Goal: Transaction & Acquisition: Purchase product/service

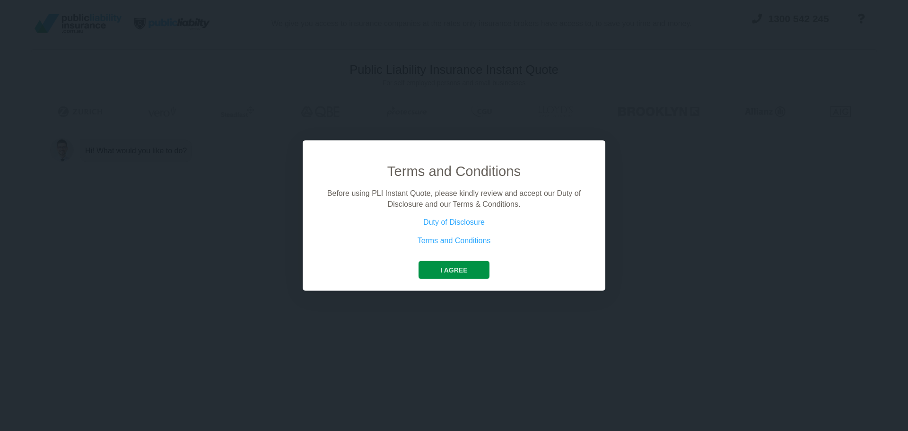
click at [472, 273] on button "I agree" at bounding box center [454, 270] width 70 height 18
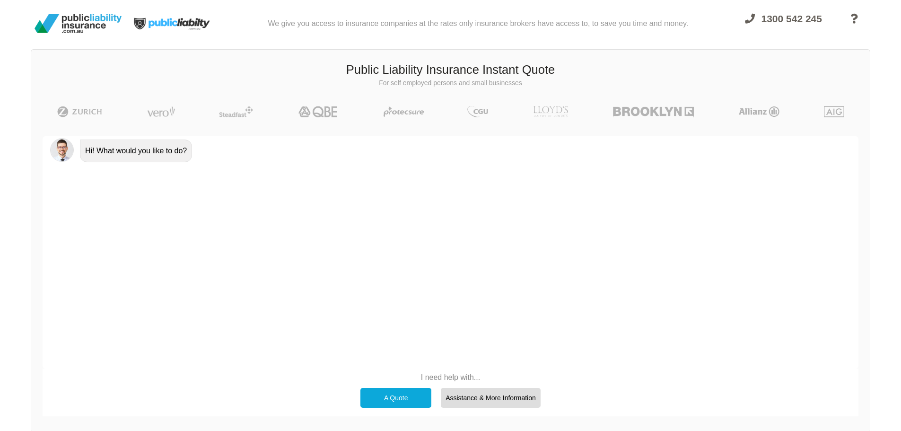
scroll to position [65, 0]
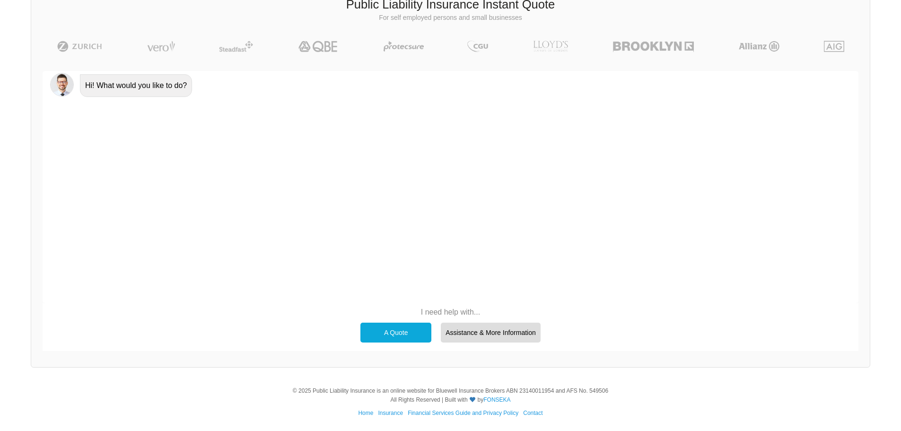
click at [396, 331] on div "A Quote" at bounding box center [395, 333] width 71 height 20
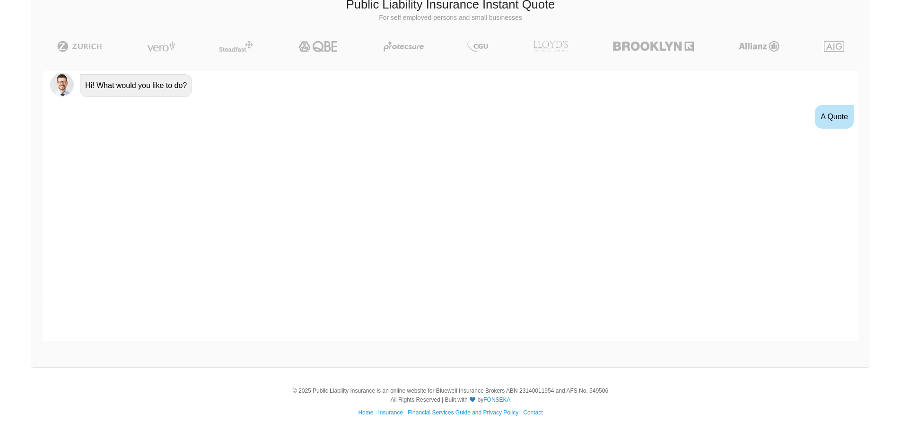
scroll to position [17, 0]
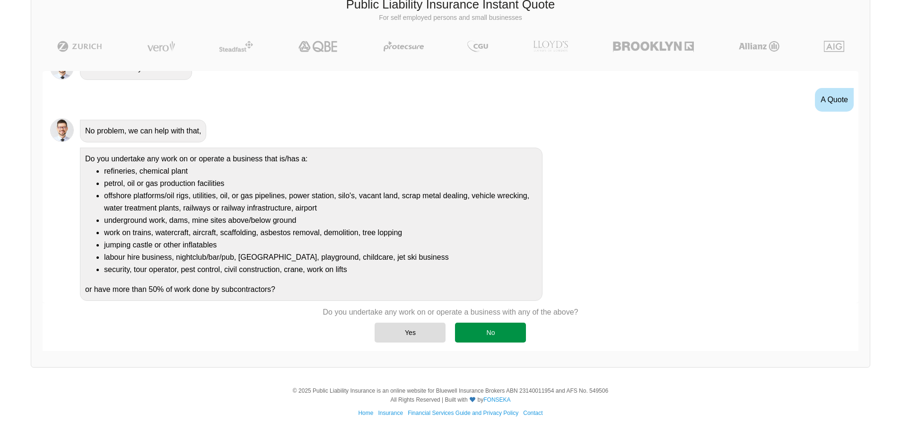
click at [475, 336] on div "No" at bounding box center [490, 333] width 71 height 20
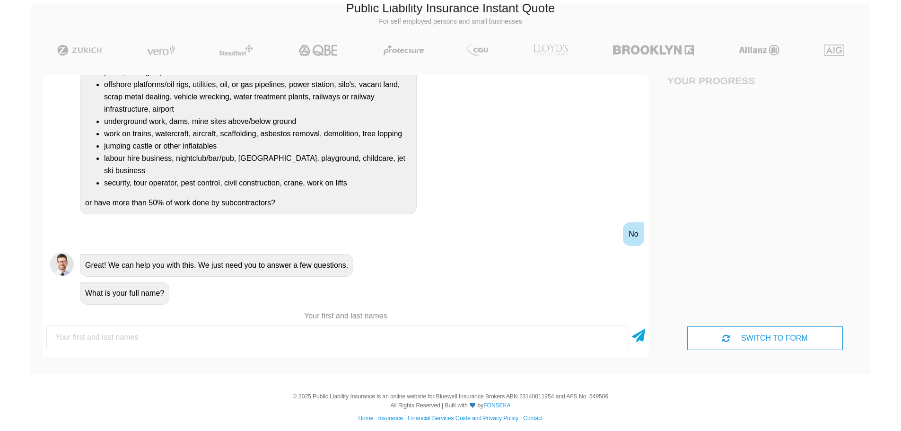
scroll to position [65, 0]
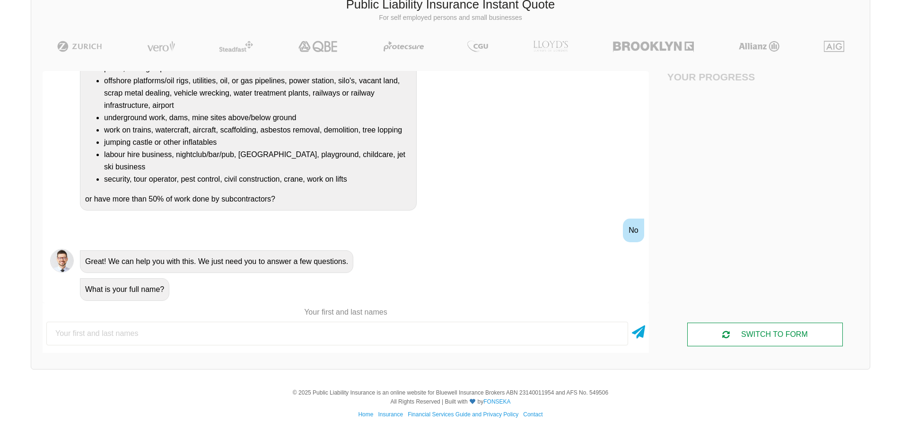
click at [705, 334] on div "SWITCH TO FORM" at bounding box center [764, 335] width 155 height 24
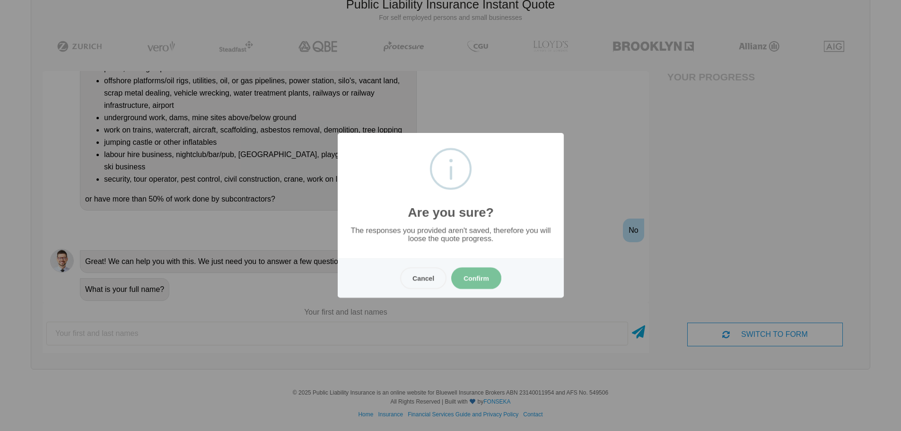
click at [479, 283] on button "Confirm" at bounding box center [476, 278] width 50 height 22
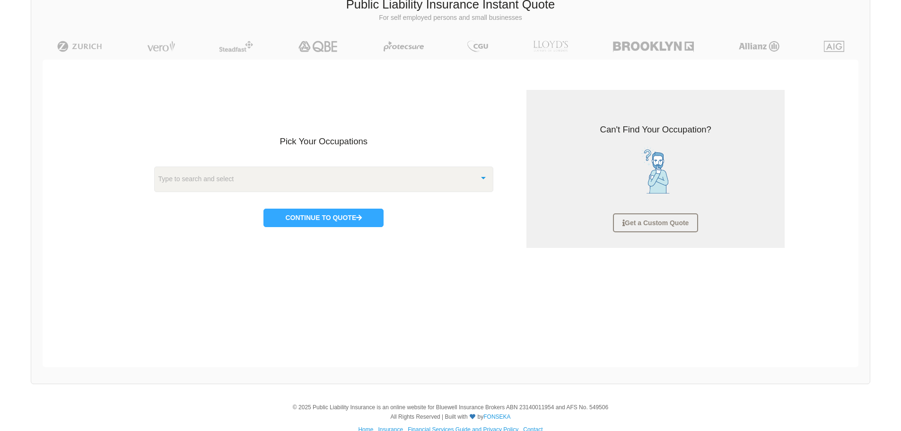
scroll to position [24, 0]
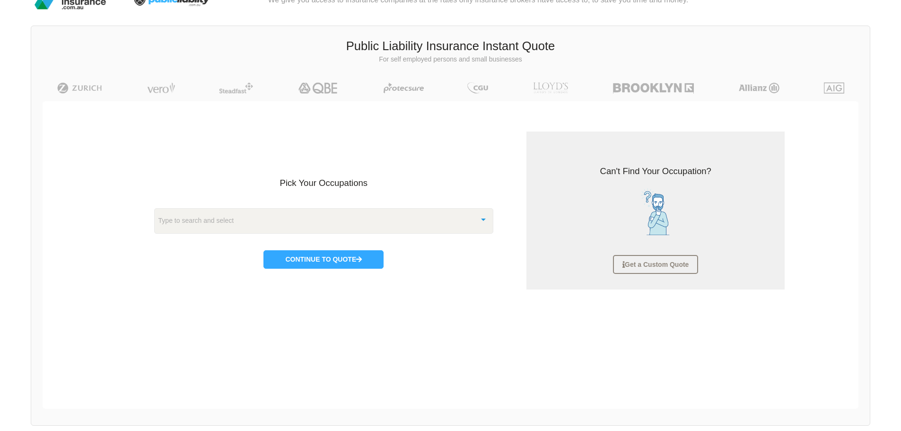
click at [325, 224] on div "Type to search and select" at bounding box center [324, 221] width 340 height 26
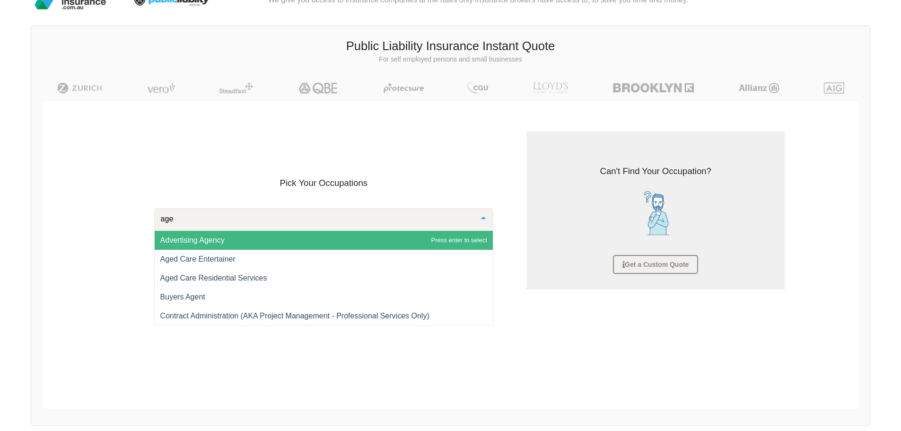
type input "aged"
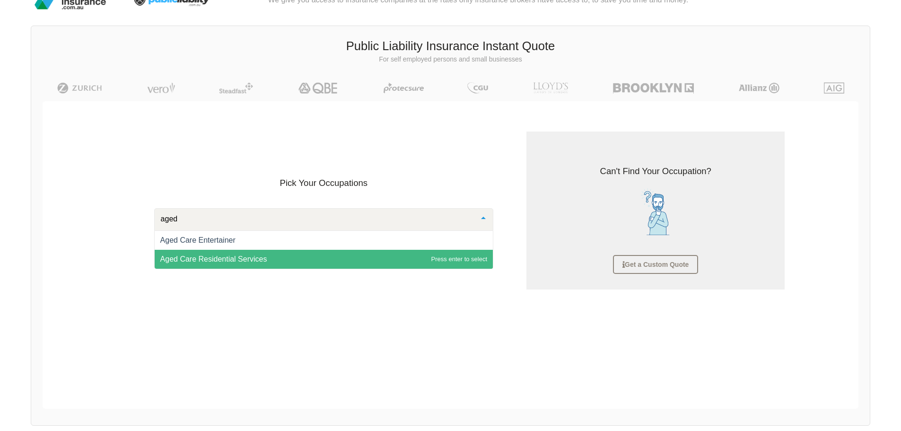
click at [298, 257] on span "Aged Care Residential Services" at bounding box center [324, 259] width 339 height 19
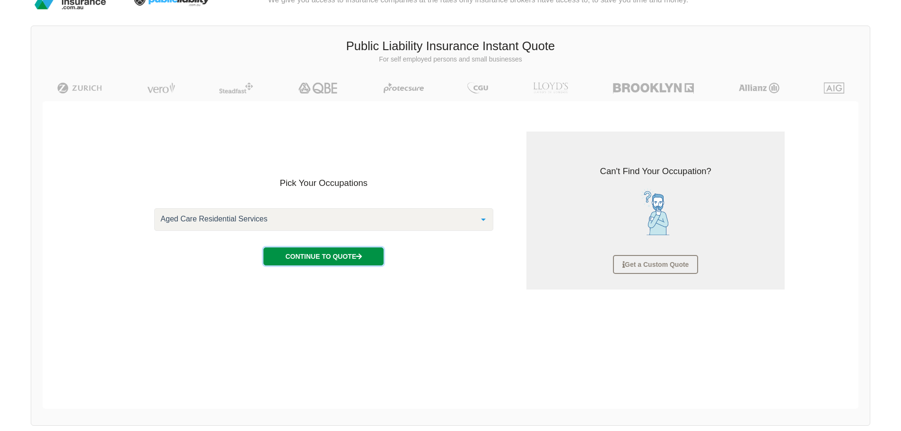
click at [307, 257] on button "Continue to Quote" at bounding box center [323, 256] width 120 height 18
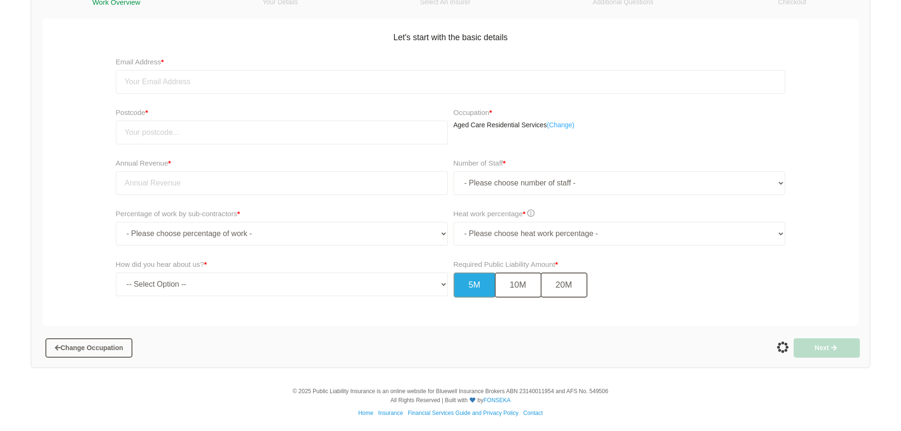
scroll to position [118, 0]
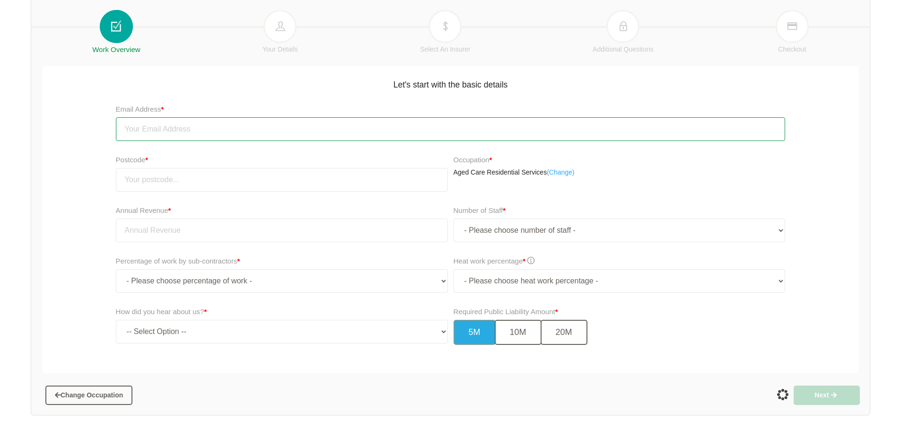
click at [171, 125] on input "email" at bounding box center [451, 129] width 670 height 24
type input "Diva"
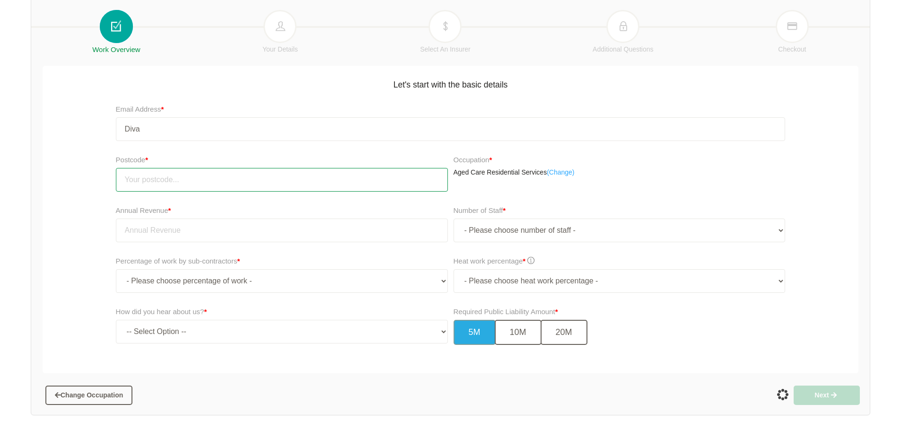
click at [174, 181] on input "number" at bounding box center [282, 180] width 332 height 24
type input "2150"
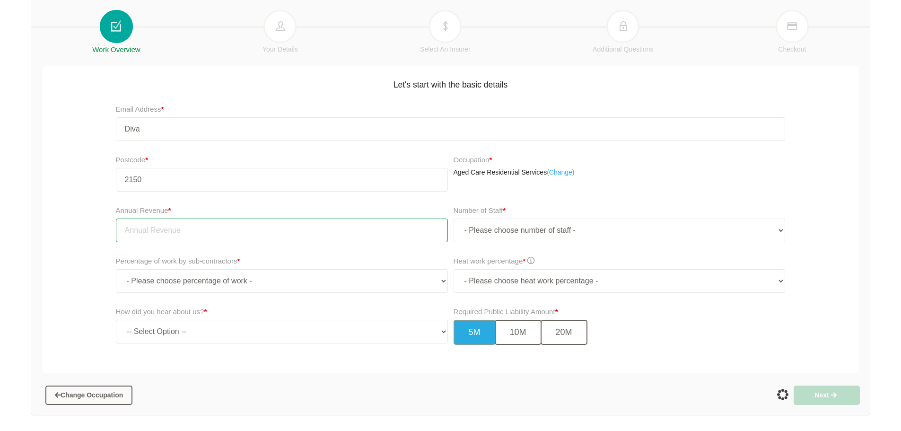
click at [236, 235] on input "tel" at bounding box center [282, 231] width 332 height 24
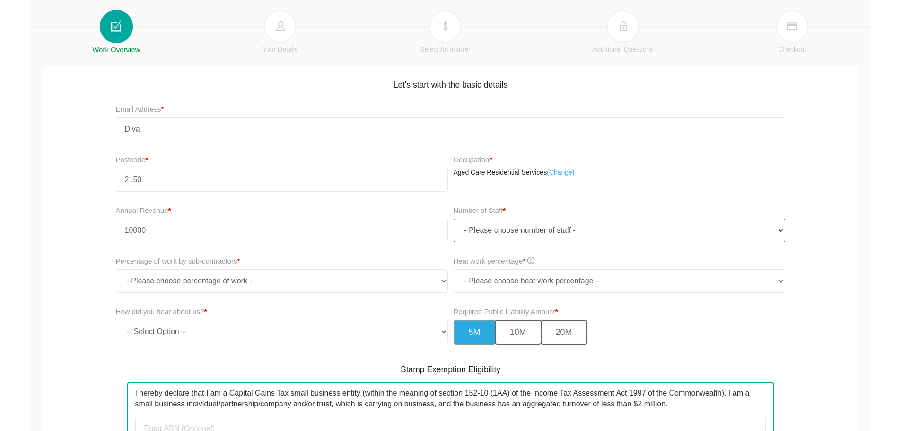
type input "10,000.00"
click at [476, 230] on select "- Please choose number of staff - 1 2 3 4 5 6 7 8 9 10 11+" at bounding box center [620, 231] width 332 height 24
select select "1"
click at [454, 219] on select "- Please choose number of staff - 1 2 3 4 5 6 7 8 9 10 11+" at bounding box center [620, 231] width 332 height 24
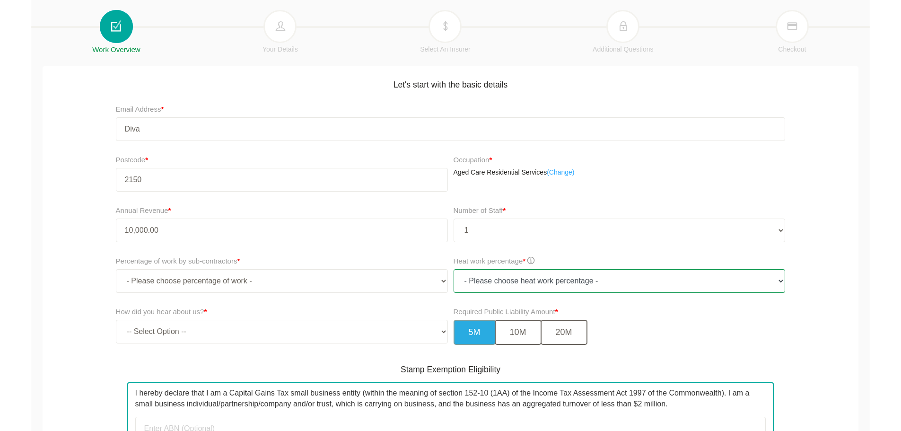
click at [497, 282] on select "- Please choose heat work percentage - 0% 0 to 5% Above 5%" at bounding box center [620, 281] width 332 height 24
select select "0"
click at [454, 269] on select "- Please choose heat work percentage - 0% 0 to 5% Above 5%" at bounding box center [620, 281] width 332 height 24
click at [306, 287] on select "- Please choose percentage of work - 0% 0 to 9.99% 10% to 19.99% 20% to 29.99% …" at bounding box center [282, 281] width 332 height 24
select select "0"
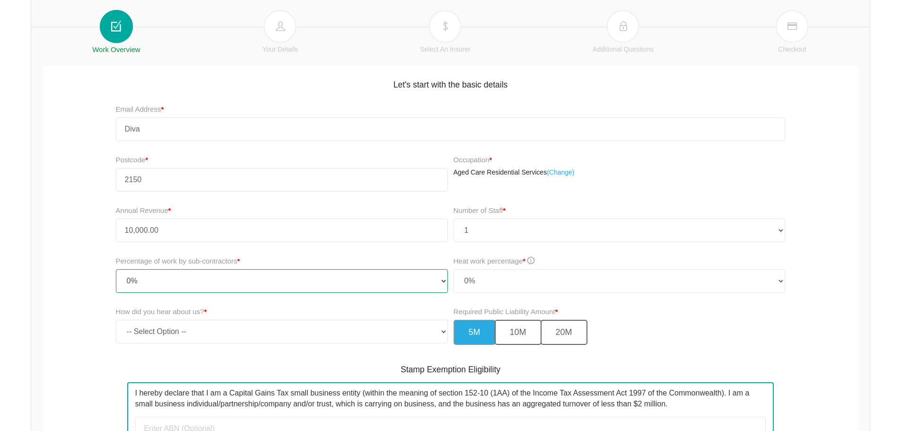
click at [116, 269] on select "- Please choose percentage of work - 0% 0 to 9.99% 10% to 19.99% 20% to 29.99% …" at bounding box center [282, 281] width 332 height 24
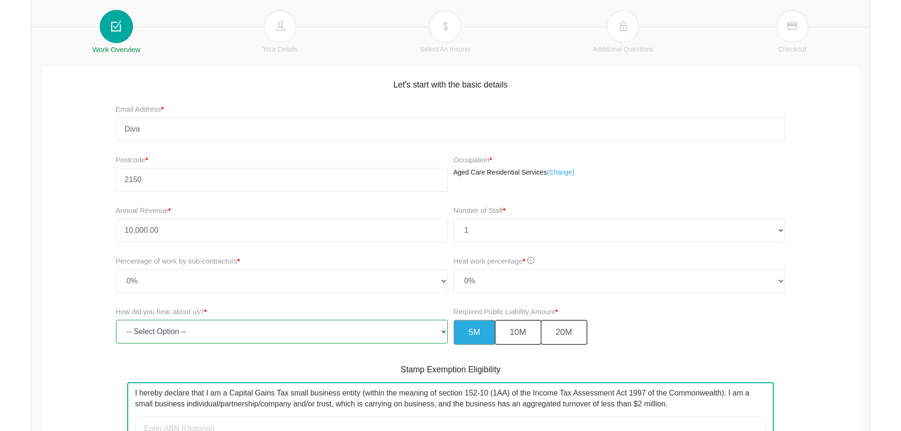
click at [298, 330] on select "-- Select Option -- TV Commercial Google Search Bing Search Referred by Someone…" at bounding box center [282, 332] width 332 height 24
select select "referred_by_someone"
click at [116, 320] on select "-- Select Option -- TV Commercial Google Search Bing Search Referred by Someone…" at bounding box center [282, 332] width 332 height 24
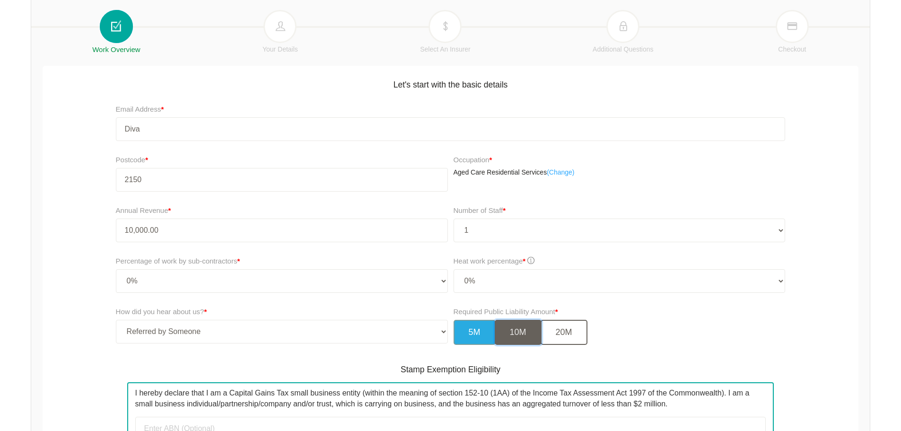
click at [509, 333] on button "10M" at bounding box center [518, 332] width 47 height 25
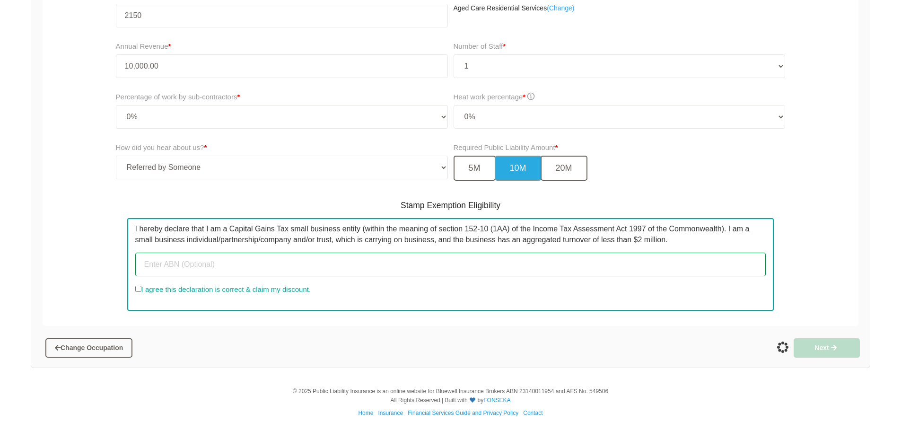
click at [379, 259] on input "text" at bounding box center [450, 265] width 631 height 24
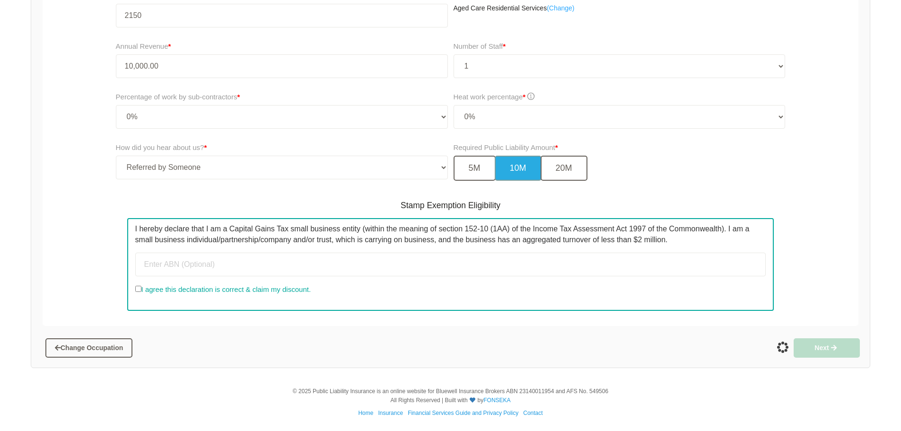
click at [143, 289] on label "I agree this declaration is correct & claim my discount." at bounding box center [222, 289] width 175 height 11
click at [141, 289] on input "I agree this declaration is correct & claim my discount." at bounding box center [138, 289] width 6 height 6
checkbox input "true"
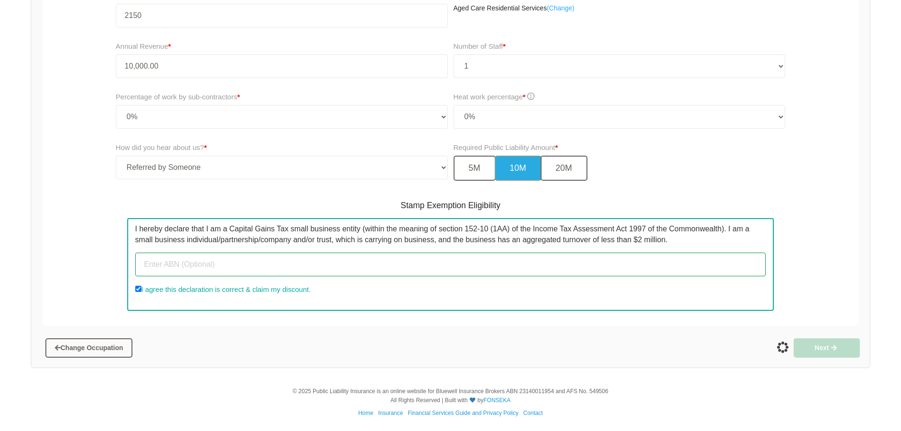
click at [437, 271] on input "text" at bounding box center [450, 265] width 631 height 24
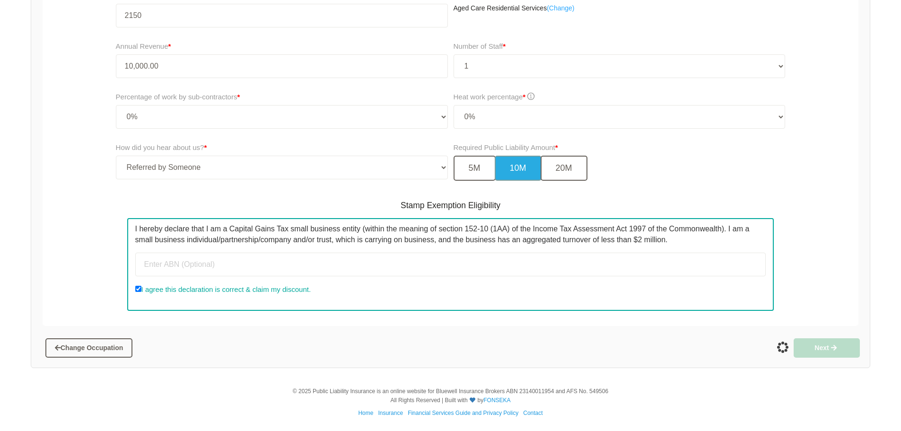
click at [256, 251] on div "I hereby declare that I am a Capital Gains Tax small business entity (within th…" at bounding box center [450, 264] width 647 height 93
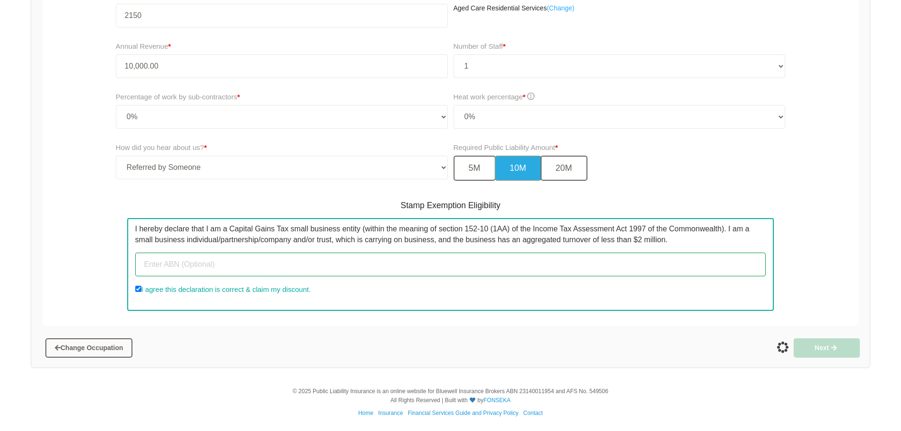
click at [247, 266] on input "text" at bounding box center [450, 265] width 631 height 24
paste input "43746108147"
type input "43746108147"
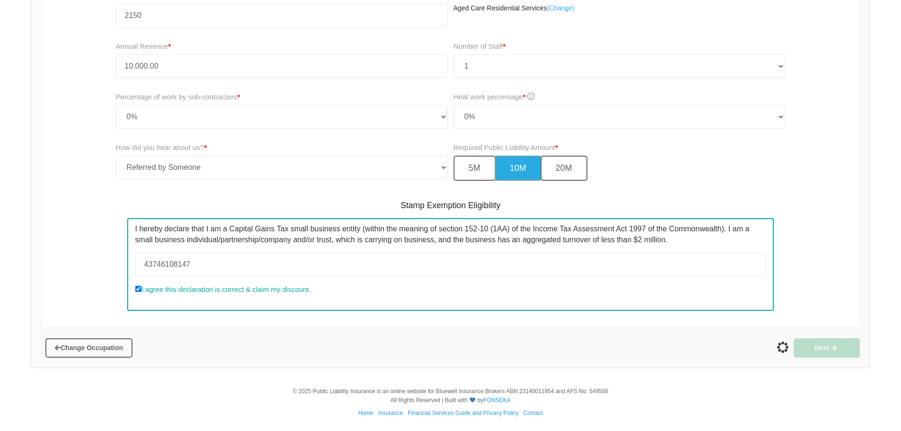
click at [472, 317] on div "Stamp Exemption Eligibility I hereby declare that I am a Capital Gains Tax smal…" at bounding box center [451, 256] width 684 height 130
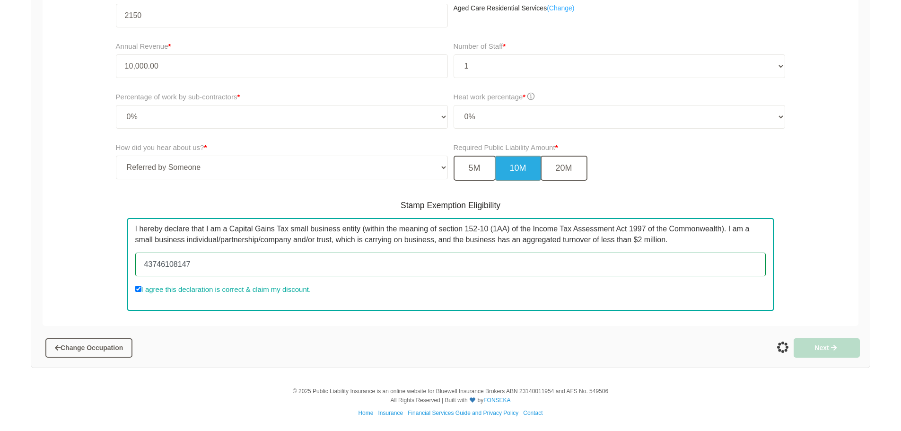
drag, startPoint x: 196, startPoint y: 268, endPoint x: 140, endPoint y: 267, distance: 56.3
click at [140, 267] on input "43746108147" at bounding box center [450, 265] width 631 height 24
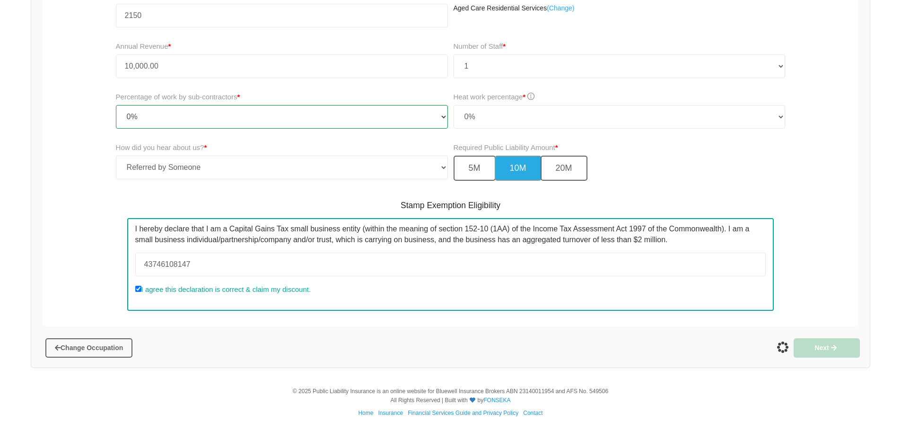
click at [276, 120] on select "- Please choose percentage of work - 0% 0 to 9.99% 10% to 19.99% 20% to 29.99% …" at bounding box center [282, 117] width 332 height 24
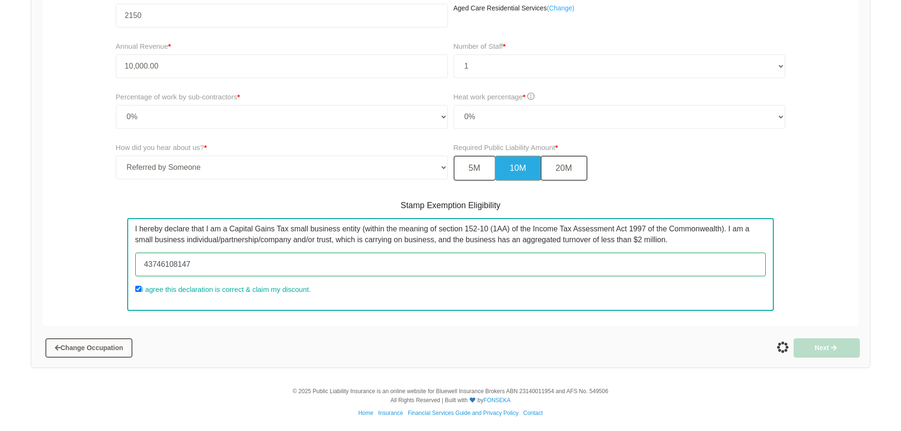
click at [263, 263] on input "43746108147" at bounding box center [450, 265] width 631 height 24
click at [263, 264] on input "43746108147" at bounding box center [450, 265] width 631 height 24
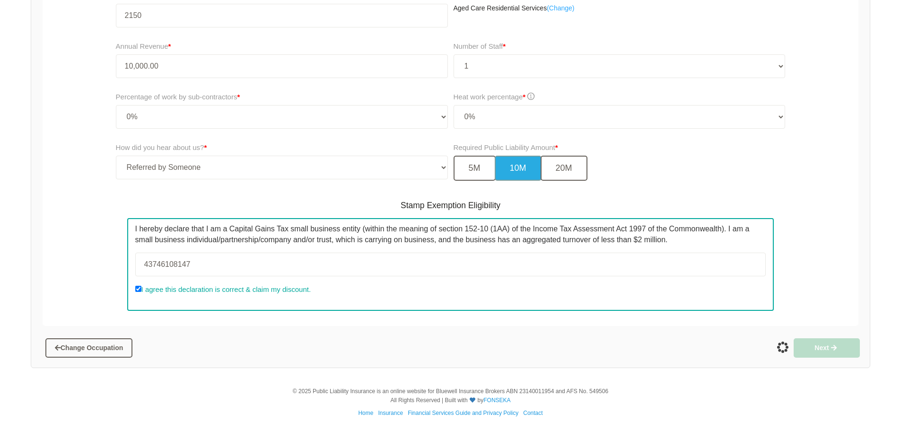
click at [789, 347] on div "Next" at bounding box center [657, 347] width 412 height 25
click at [783, 348] on div at bounding box center [782, 347] width 3 height 3
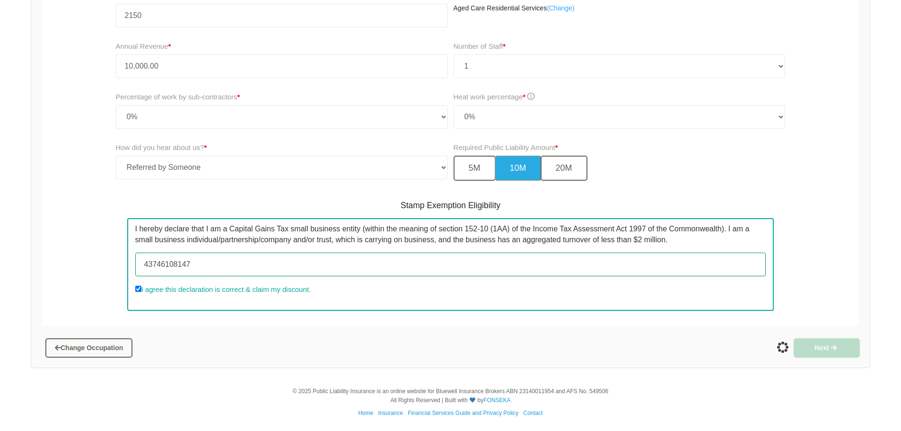
drag, startPoint x: 297, startPoint y: 273, endPoint x: 104, endPoint y: 271, distance: 193.5
click at [104, 271] on div "Stamp Exemption Eligibility I hereby declare that I am a Capital Gains Tax smal…" at bounding box center [450, 256] width 821 height 130
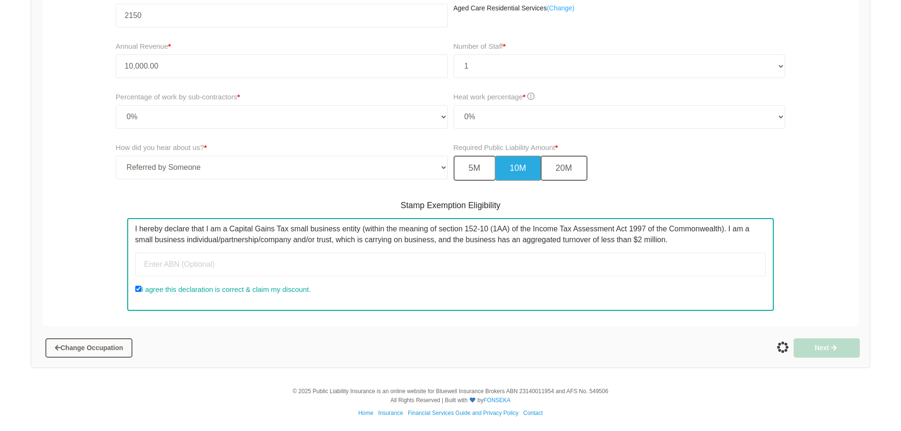
click at [141, 292] on label "I agree this declaration is correct & claim my discount." at bounding box center [222, 289] width 175 height 11
click at [141, 292] on input "I agree this declaration is correct & claim my discount." at bounding box center [138, 289] width 6 height 6
checkbox input "false"
click at [363, 281] on div "I hereby declare that I am a Capital Gains Tax small business entity (within th…" at bounding box center [450, 264] width 647 height 93
click at [474, 178] on button "5M" at bounding box center [475, 168] width 42 height 25
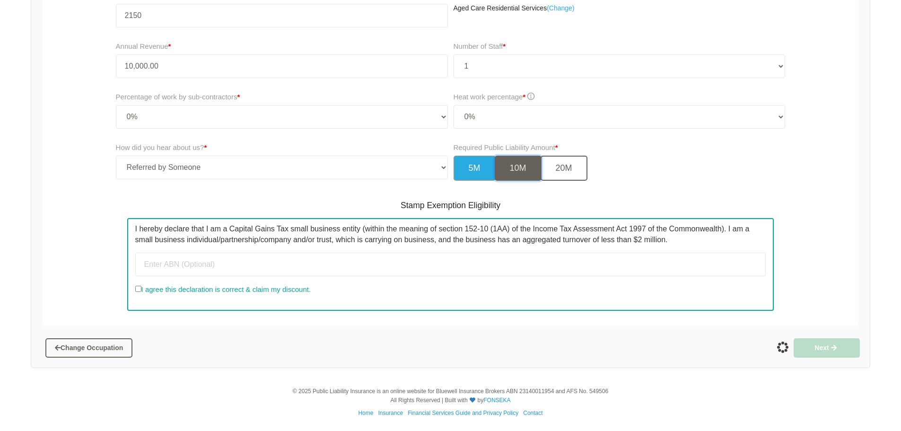
click at [533, 165] on button "10M" at bounding box center [518, 168] width 47 height 25
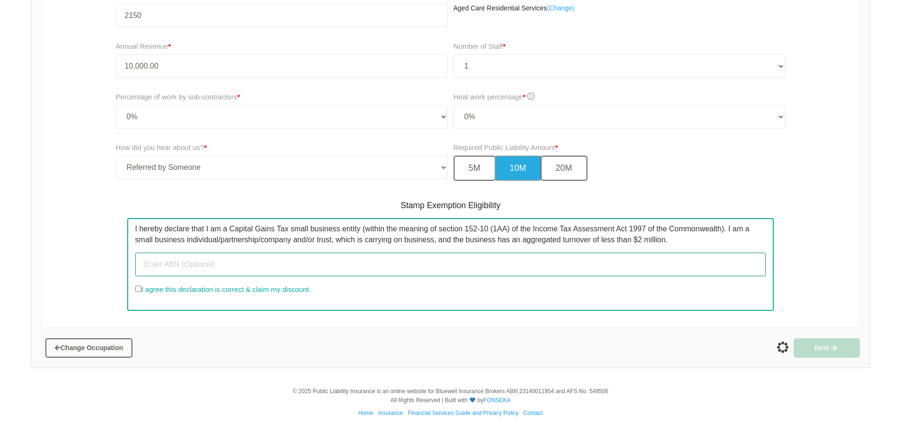
click at [313, 267] on input "text" at bounding box center [450, 265] width 631 height 24
paste input "43746108147"
type input "43746108147"
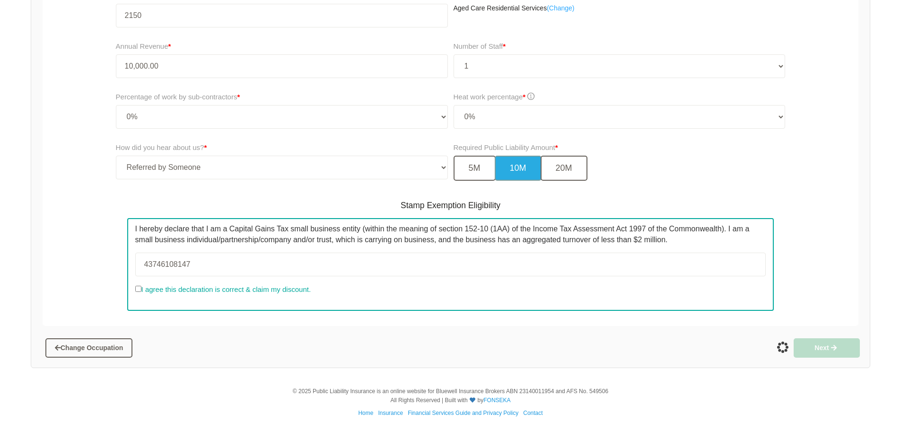
click at [440, 289] on div "I agree this declaration is correct & claim my discount." at bounding box center [450, 291] width 631 height 14
click at [139, 289] on input "I agree this declaration is correct & claim my discount." at bounding box center [138, 289] width 6 height 6
checkbox input "true"
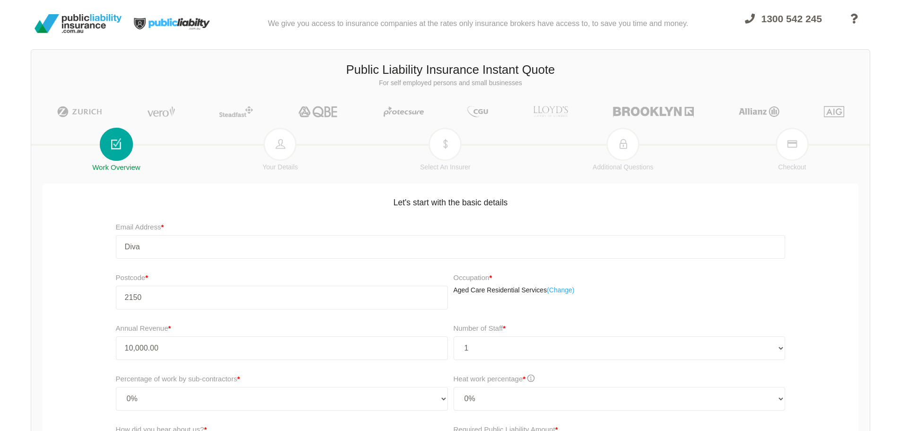
scroll to position [95, 0]
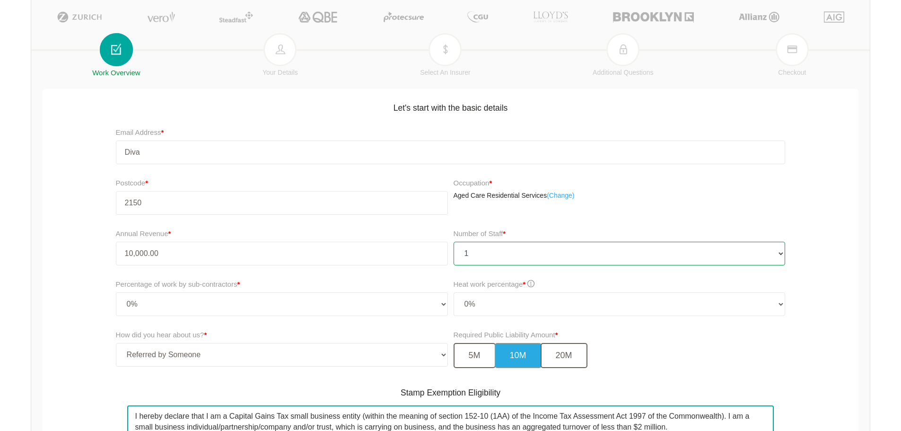
click at [763, 261] on select "- Please choose number of staff - 1 2 3 4 5 6 7 8 9 10 11+" at bounding box center [620, 254] width 332 height 24
click at [454, 242] on select "- Please choose number of staff - 1 2 3 4 5 6 7 8 9 10 11+" at bounding box center [620, 254] width 332 height 24
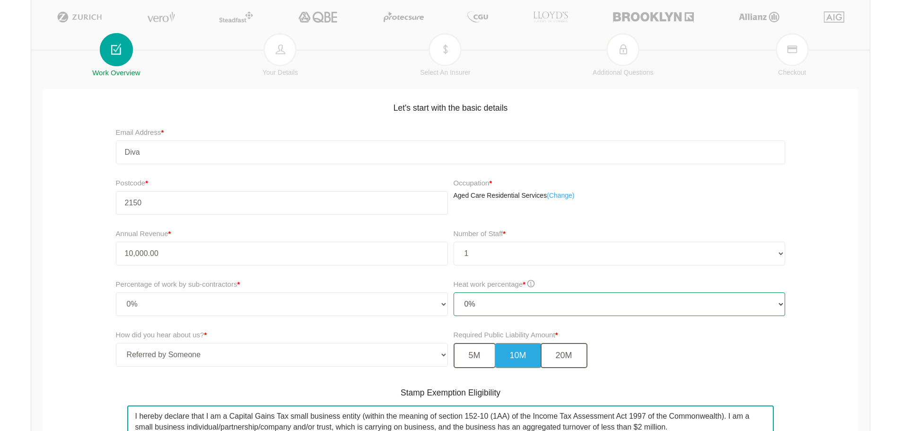
click at [546, 308] on select "- Please choose heat work percentage - 0% 0 to 5% Above 5%" at bounding box center [620, 304] width 332 height 24
click at [454, 292] on select "- Please choose heat work percentage - 0% 0 to 5% Above 5%" at bounding box center [620, 304] width 332 height 24
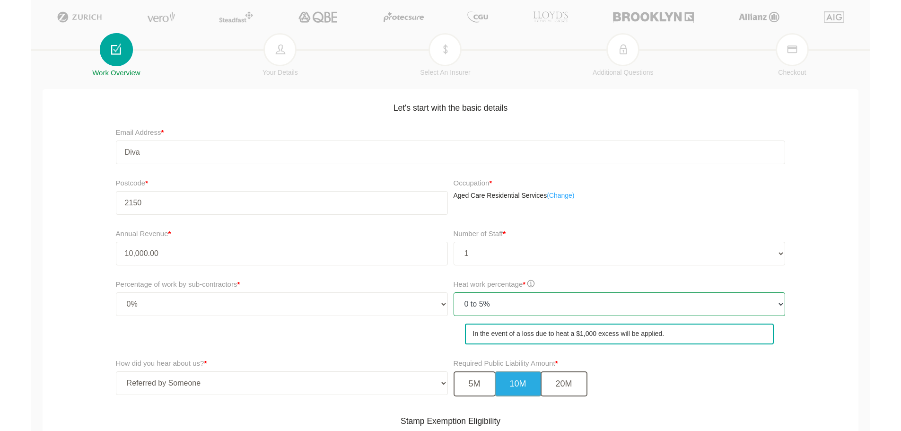
scroll to position [310, 0]
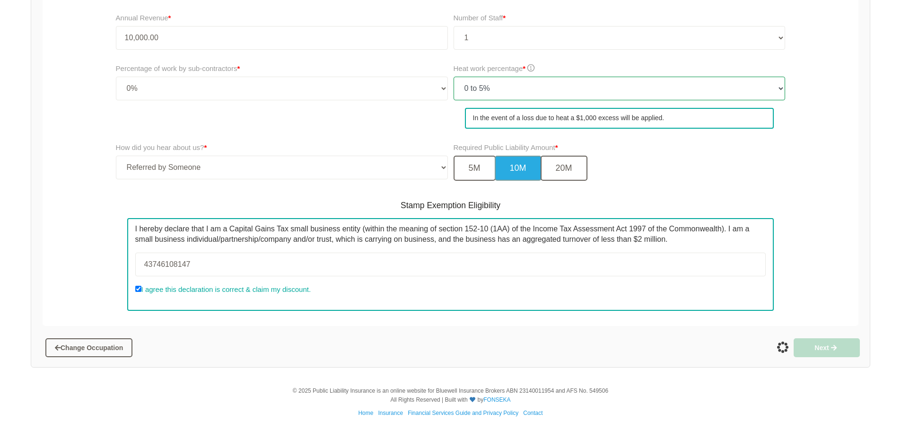
click at [567, 91] on select "- Please choose heat work percentage - 0% 0 to 5% Above 5%" at bounding box center [620, 89] width 332 height 24
select select "0"
click at [454, 100] on select "- Please choose heat work percentage - 0% 0 to 5% Above 5%" at bounding box center [620, 89] width 332 height 24
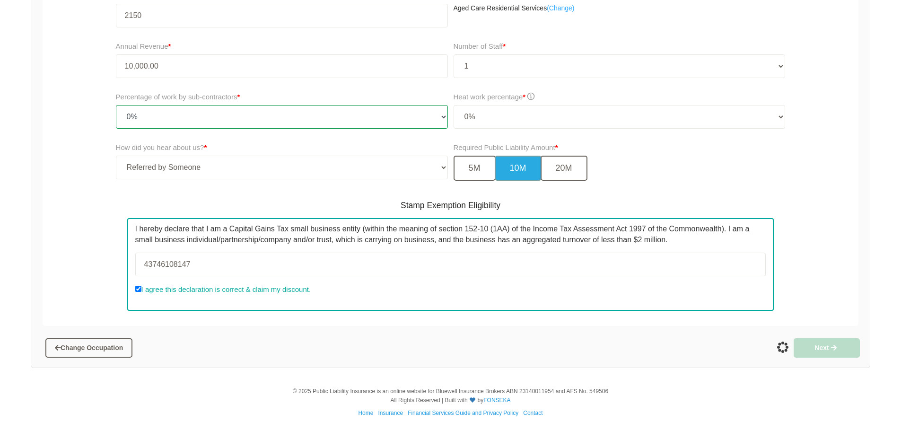
click at [329, 121] on select "- Please choose percentage of work - 0% 0 to 9.99% 10% to 19.99% 20% to 29.99% …" at bounding box center [282, 117] width 332 height 24
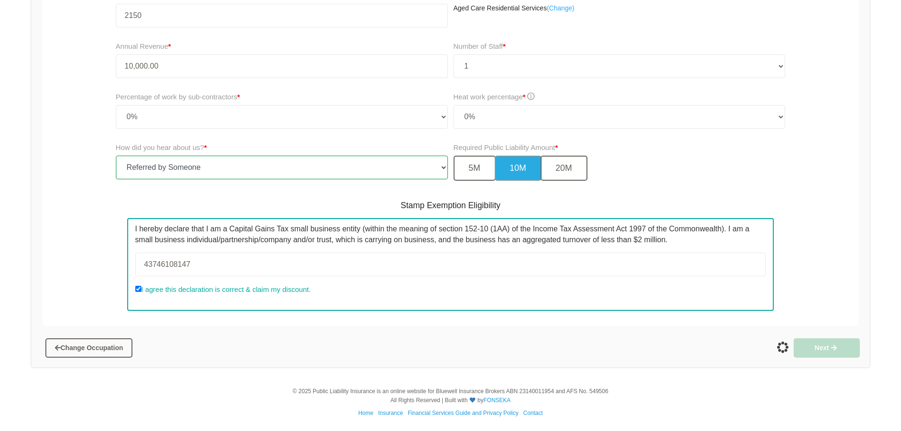
click at [329, 158] on select "-- Select Option -- TV Commercial Google Search Bing Search Referred by Someone…" at bounding box center [282, 168] width 332 height 24
select select "google"
click at [116, 156] on select "-- Select Option -- TV Commercial Google Search Bing Search Referred by Someone…" at bounding box center [282, 168] width 332 height 24
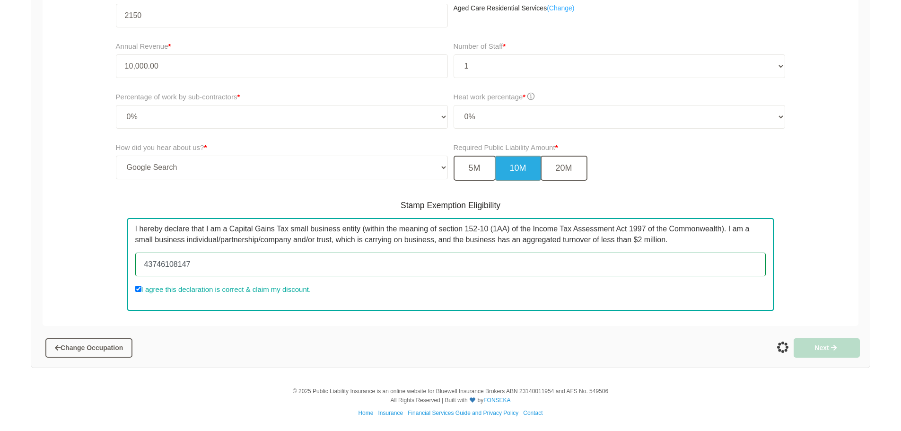
drag, startPoint x: 221, startPoint y: 265, endPoint x: 133, endPoint y: 262, distance: 87.6
click at [133, 262] on div "I hereby declare that I am a Capital Gains Tax small business entity (within th…" at bounding box center [450, 264] width 647 height 93
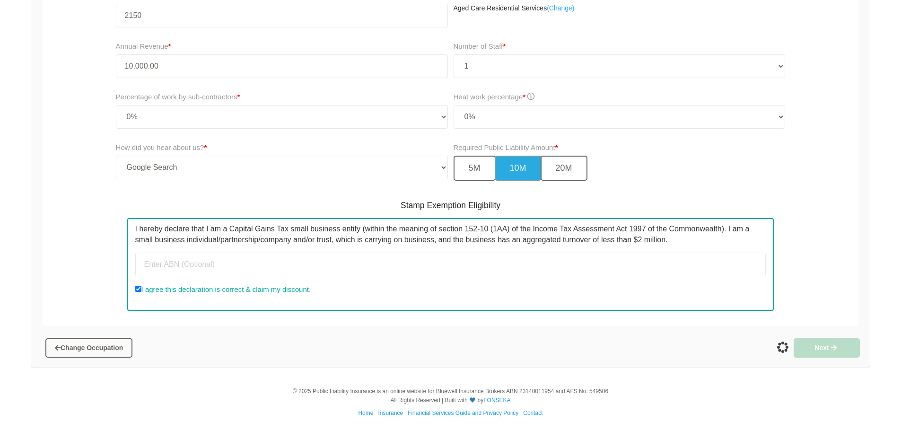
click at [266, 311] on div "Stamp Exemption Eligibility I hereby declare that I am a Capital Gains Tax smal…" at bounding box center [451, 256] width 684 height 130
click at [136, 291] on input "I agree this declaration is correct & claim my discount." at bounding box center [138, 289] width 6 height 6
checkbox input "false"
click at [561, 168] on button "20M" at bounding box center [564, 168] width 47 height 25
click at [510, 171] on button "10M" at bounding box center [518, 168] width 47 height 25
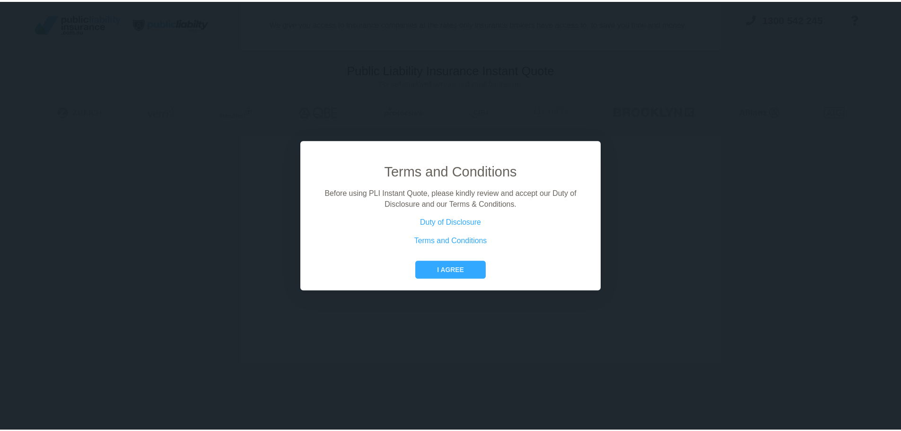
scroll to position [65, 0]
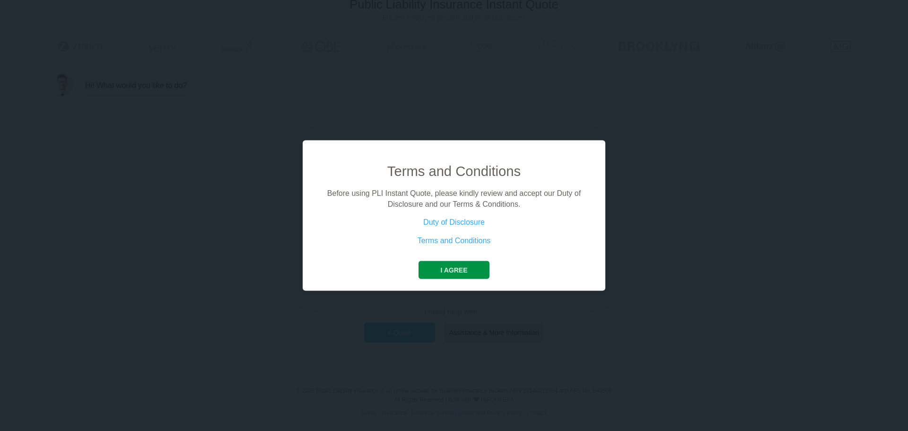
click at [472, 265] on button "I agree" at bounding box center [454, 270] width 70 height 18
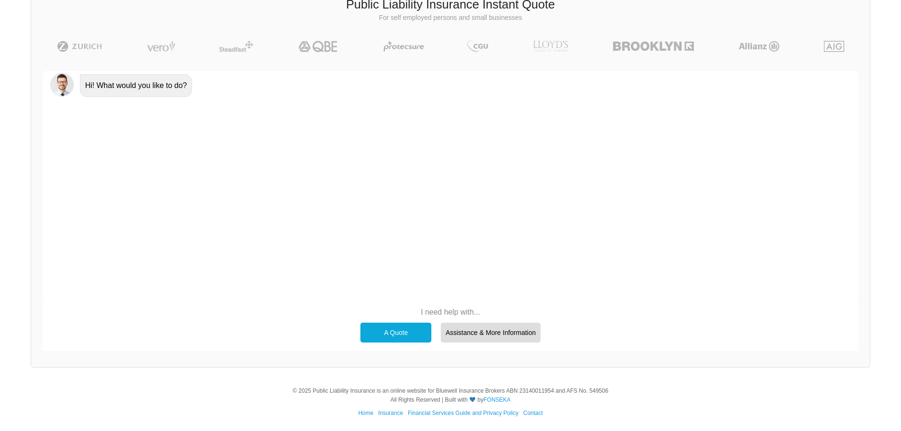
click at [417, 333] on div "A Quote" at bounding box center [395, 333] width 71 height 20
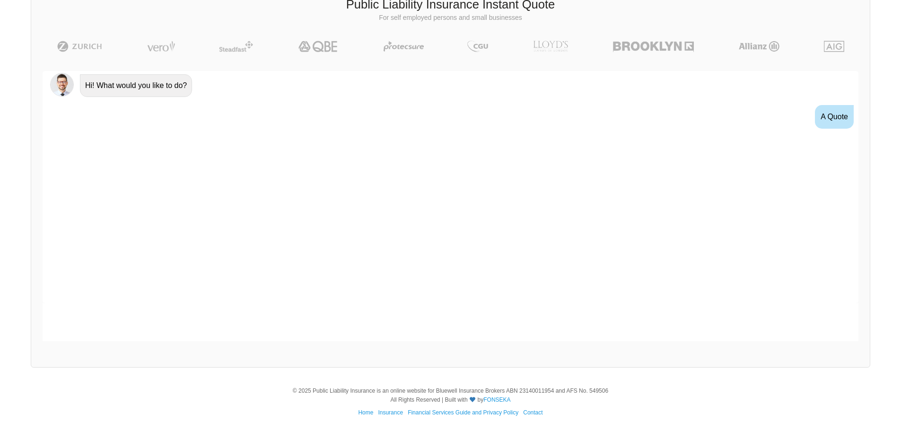
scroll to position [17, 0]
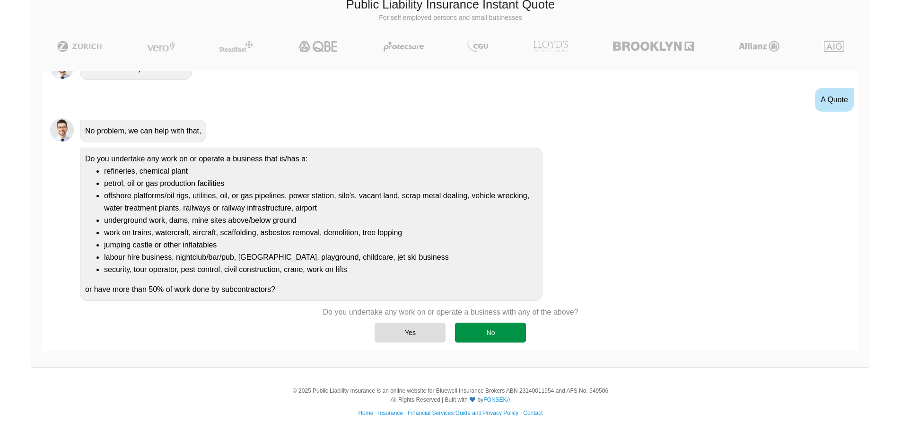
click at [482, 334] on div "No" at bounding box center [490, 333] width 71 height 20
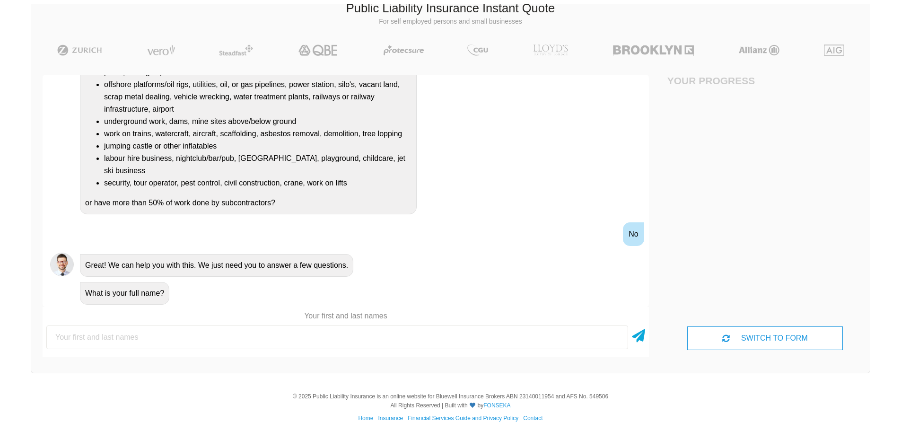
scroll to position [65, 0]
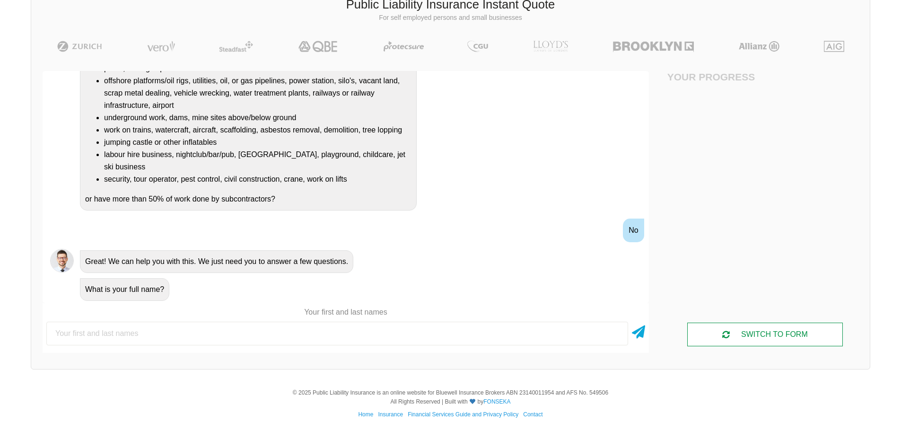
click at [775, 335] on div "SWITCH TO FORM" at bounding box center [764, 335] width 155 height 24
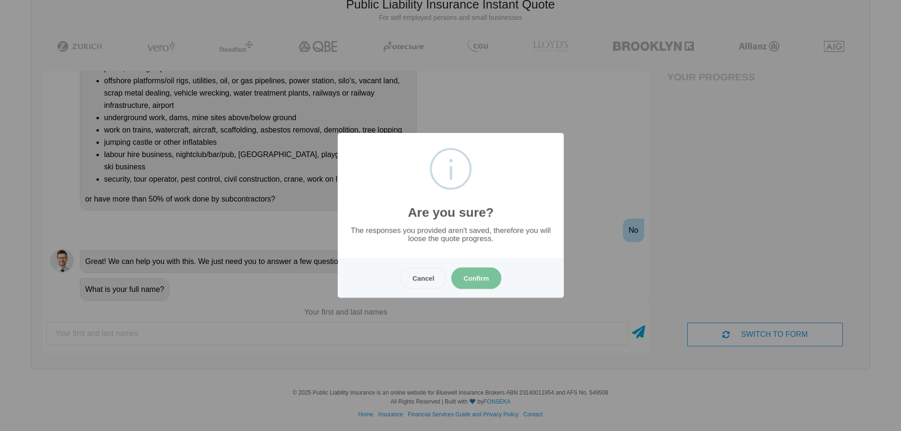
click at [482, 277] on button "Confirm" at bounding box center [476, 278] width 50 height 22
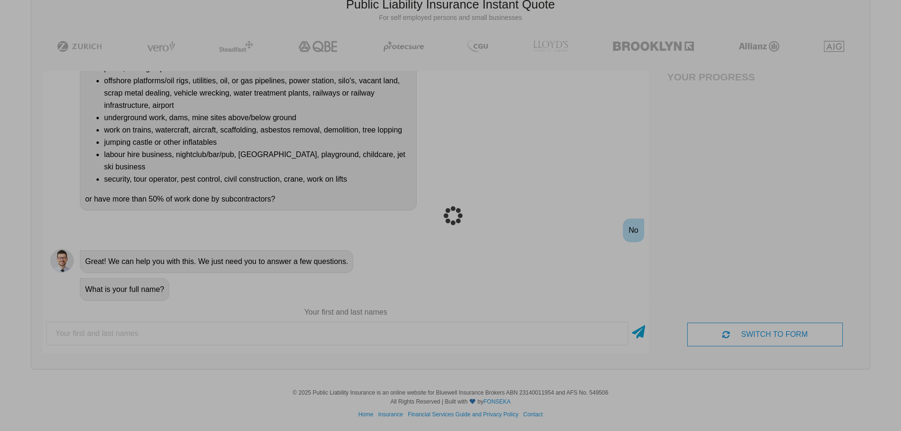
scroll to position [24, 0]
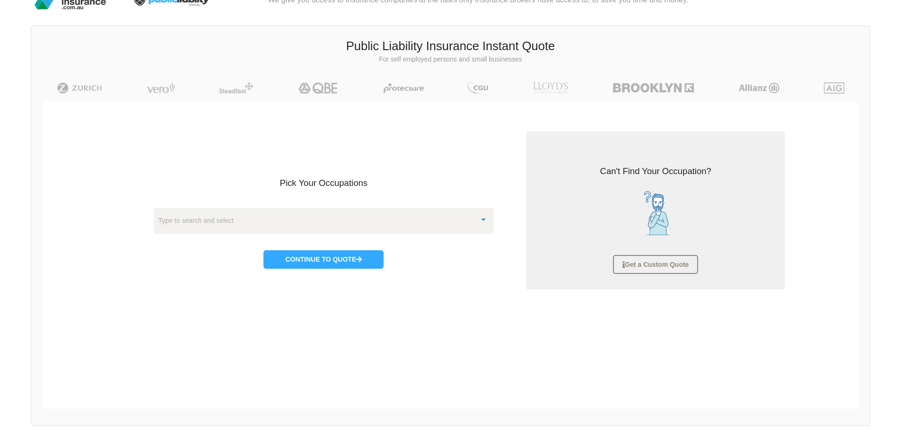
click at [374, 219] on div "Type to search and select" at bounding box center [324, 221] width 340 height 26
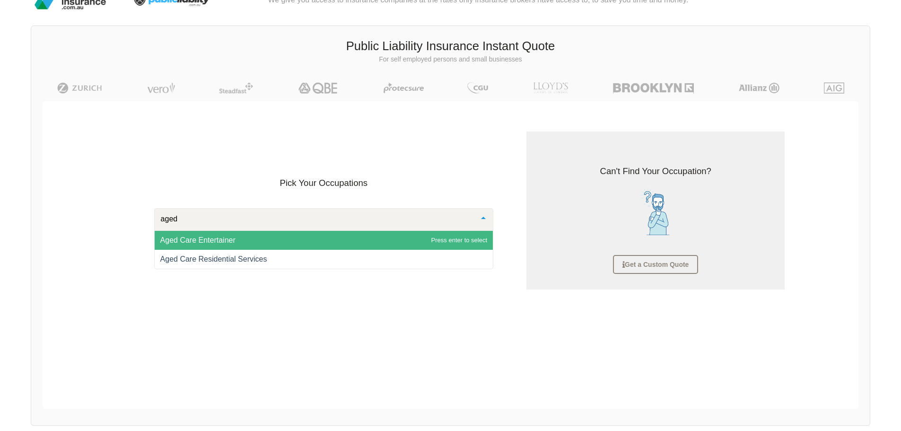
type input "aged"
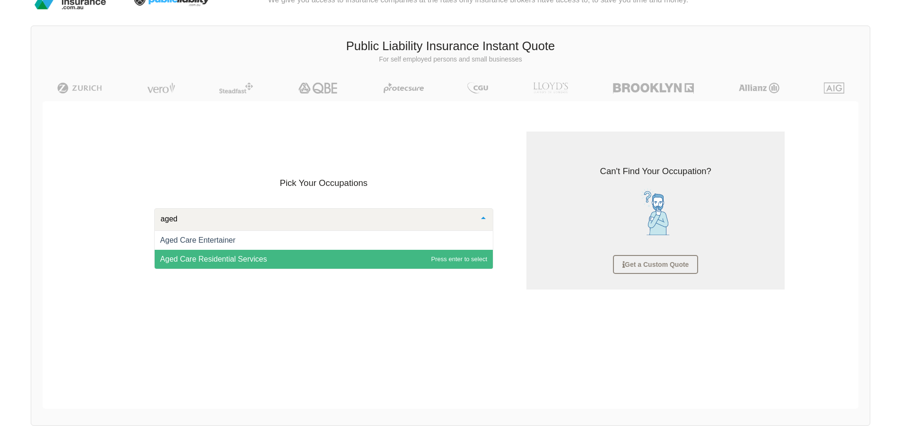
click at [325, 262] on span "Aged Care Residential Services" at bounding box center [324, 259] width 339 height 19
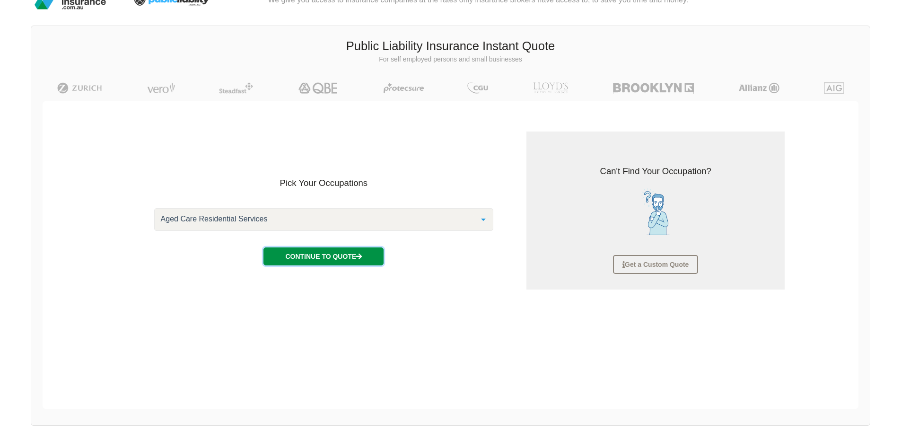
click at [332, 259] on button "Continue to Quote" at bounding box center [323, 256] width 120 height 18
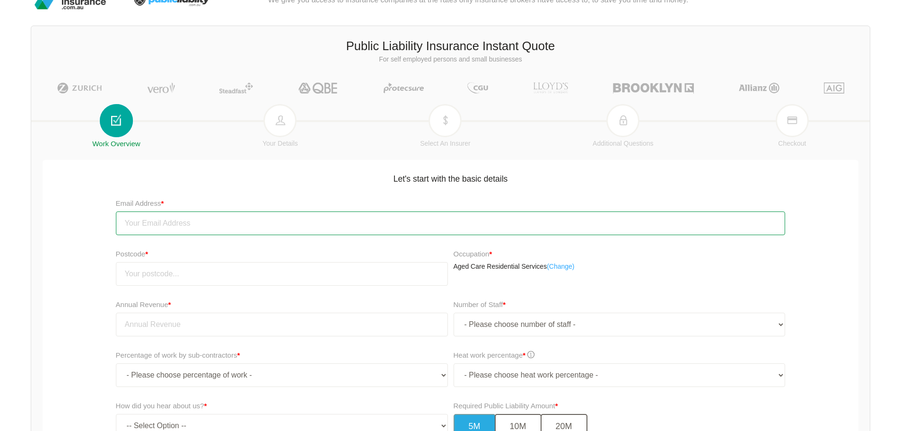
click at [300, 231] on input "email" at bounding box center [451, 223] width 670 height 24
click at [298, 228] on input "email" at bounding box center [451, 223] width 670 height 24
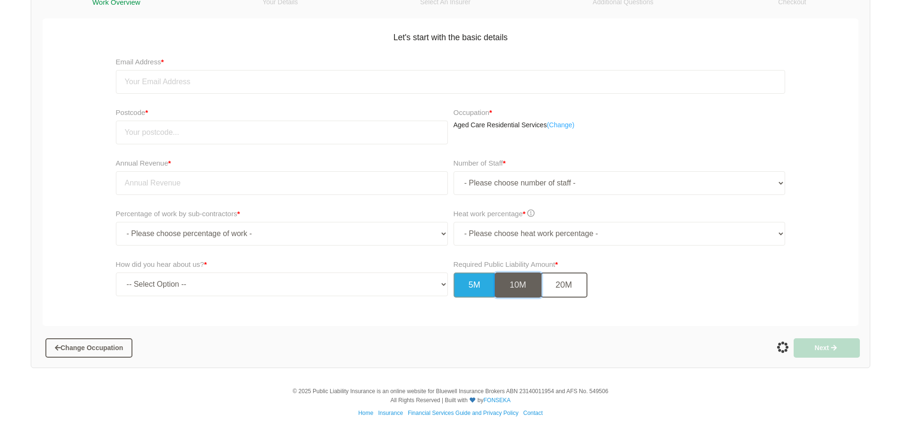
click at [531, 286] on button "10M" at bounding box center [518, 284] width 47 height 25
click at [529, 238] on select "- Please choose heat work percentage - 0% 0 to 5% Above 5%" at bounding box center [620, 234] width 332 height 24
select select "0"
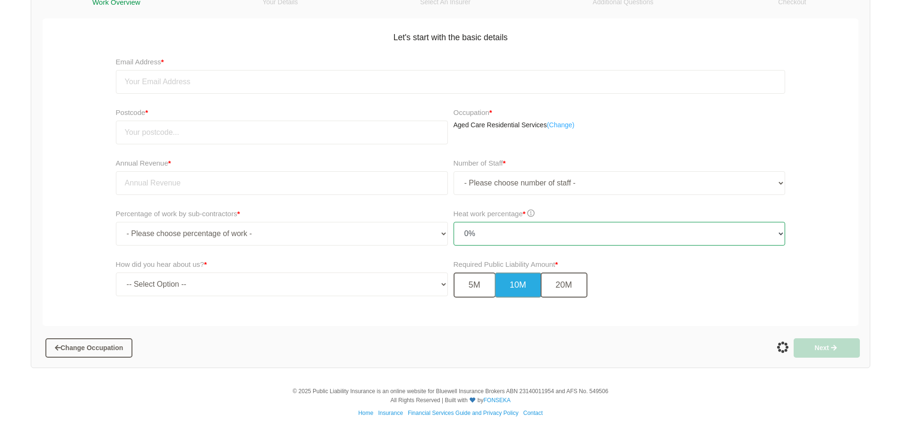
click at [454, 222] on select "- Please choose heat work percentage - 0% 0 to 5% Above 5%" at bounding box center [620, 234] width 332 height 24
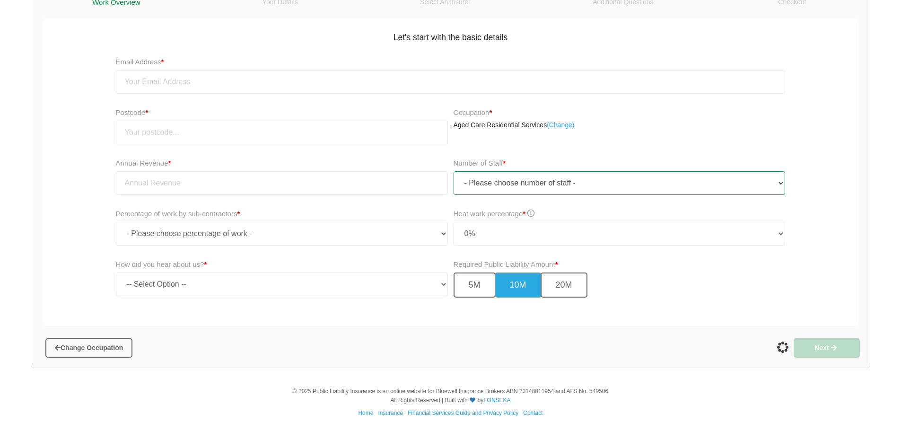
click at [524, 183] on select "- Please choose number of staff - 1 2 3 4 5 6 7 8 9 10 11+" at bounding box center [620, 183] width 332 height 24
select select "1"
click at [454, 171] on select "- Please choose number of staff - 1 2 3 4 5 6 7 8 9 10 11+" at bounding box center [620, 183] width 332 height 24
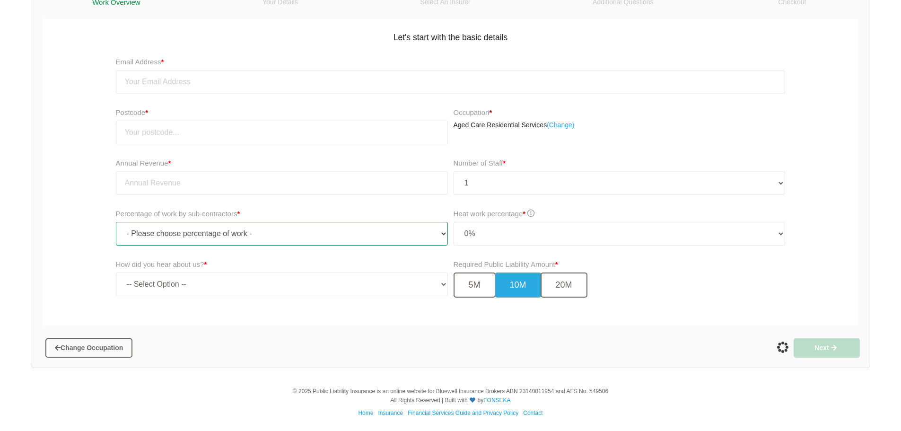
click at [309, 225] on select "- Please choose percentage of work - 0% 0 to 9.99% 10% to 19.99% 20% to 29.99% …" at bounding box center [282, 234] width 332 height 24
select select "0"
click at [116, 222] on select "- Please choose percentage of work - 0% 0 to 9.99% 10% to 19.99% 20% to 29.99% …" at bounding box center [282, 234] width 332 height 24
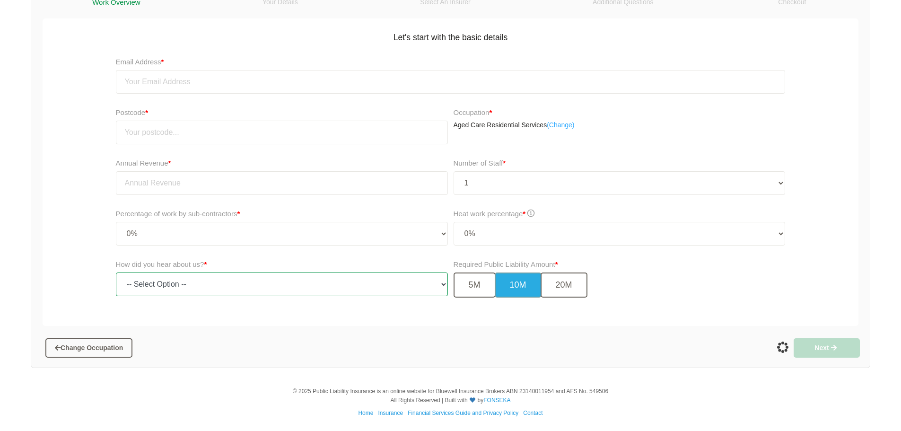
click at [234, 289] on select "-- Select Option -- TV Commercial Google Search Bing Search Referred by Someone…" at bounding box center [282, 284] width 332 height 24
select select "referred_by_someone"
click at [116, 272] on select "-- Select Option -- TV Commercial Google Search Bing Search Referred by Someone…" at bounding box center [282, 284] width 332 height 24
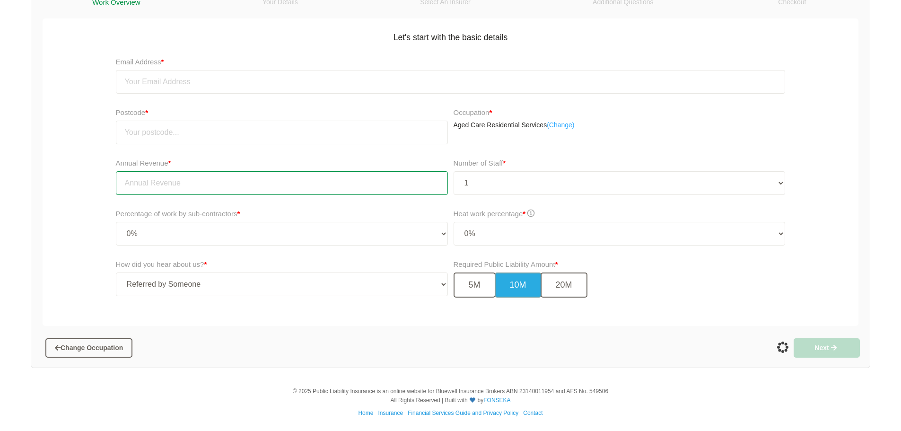
click at [267, 185] on input "tel" at bounding box center [282, 183] width 332 height 24
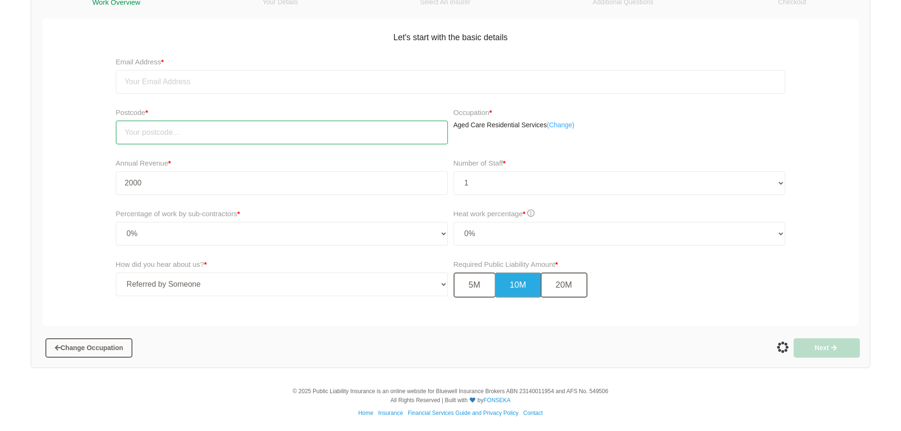
type input "2,000.00"
click at [251, 134] on input "number" at bounding box center [282, 133] width 332 height 24
type input "2150"
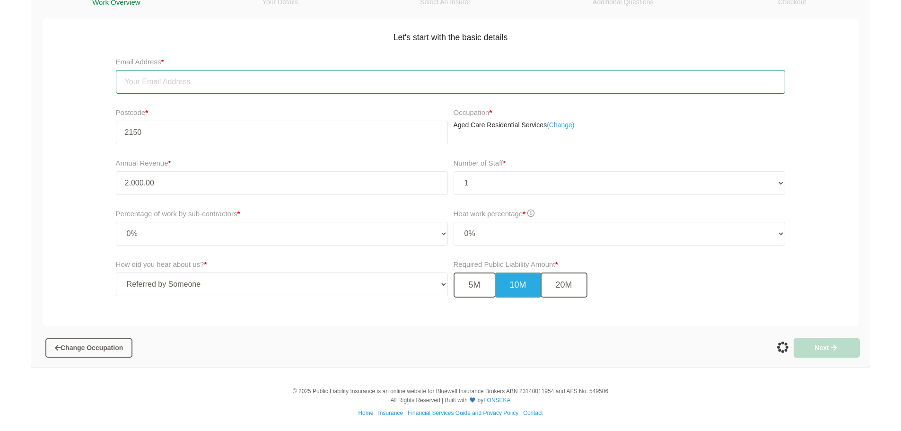
click at [264, 88] on input "email" at bounding box center [451, 82] width 670 height 24
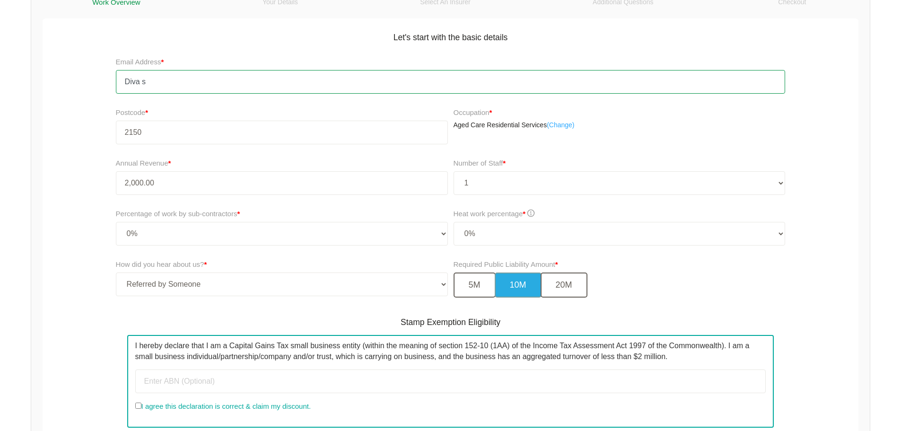
scroll to position [282, 0]
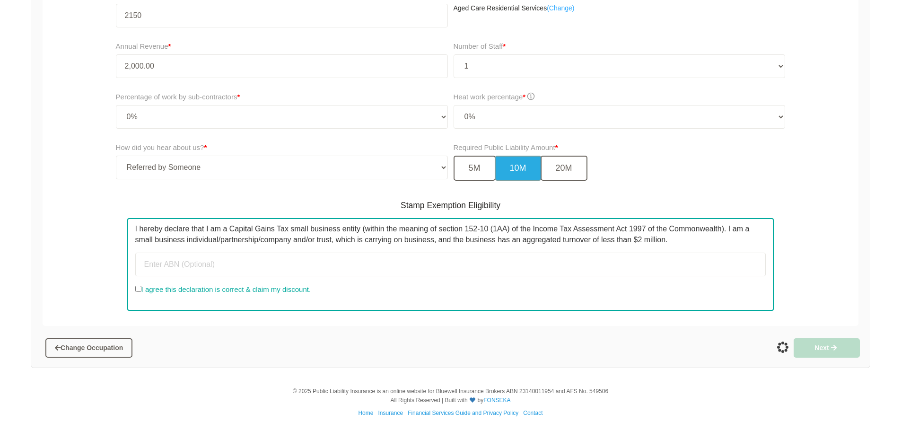
type input "Diva s"
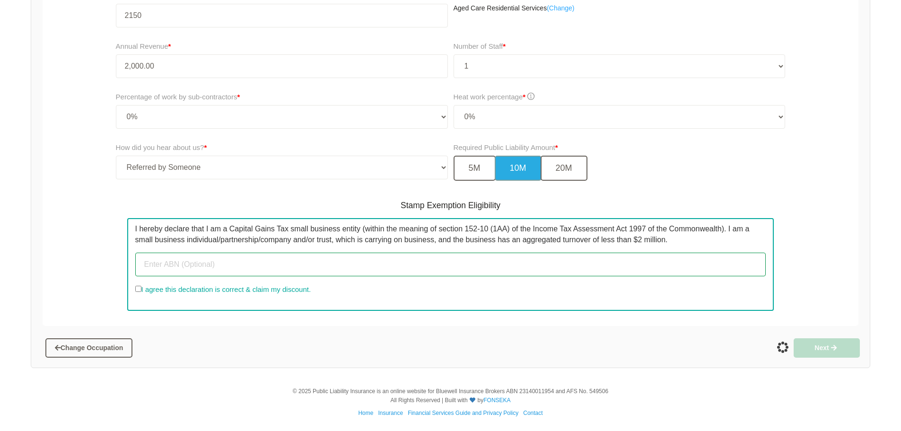
click at [275, 271] on input "text" at bounding box center [450, 265] width 631 height 24
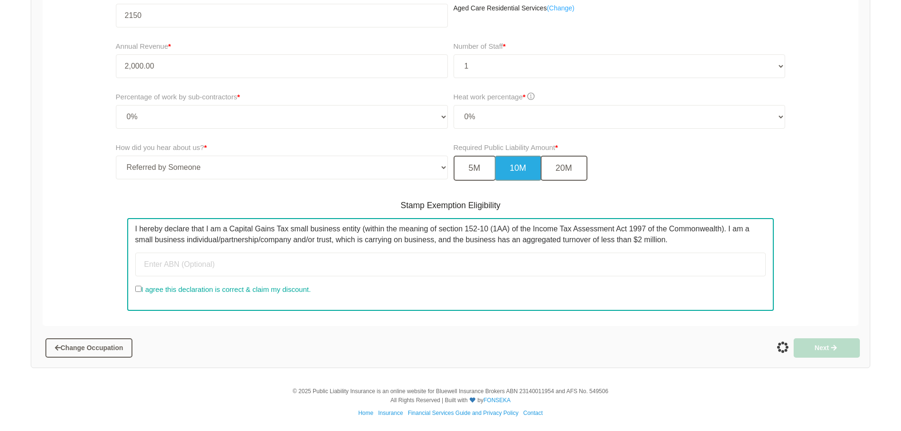
click at [229, 289] on label "I agree this declaration is correct & claim my discount." at bounding box center [222, 289] width 175 height 11
click at [141, 289] on input "I agree this declaration is correct & claim my discount." at bounding box center [138, 289] width 6 height 6
checkbox input "true"
